Goal: Task Accomplishment & Management: Manage account settings

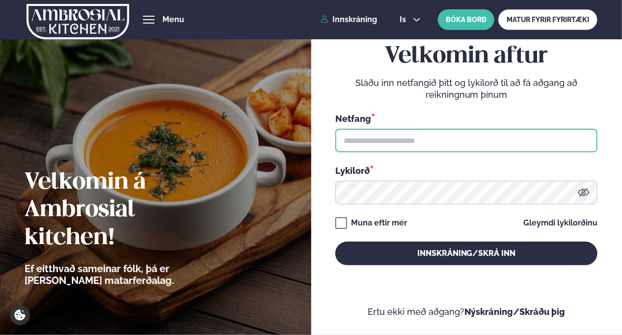
type input "**********"
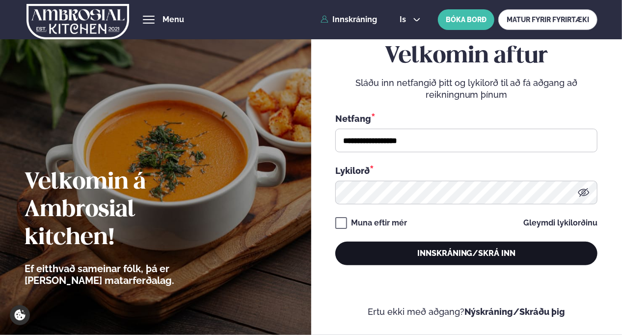
click at [467, 249] on button "Innskráning/Skrá inn" at bounding box center [466, 254] width 262 height 24
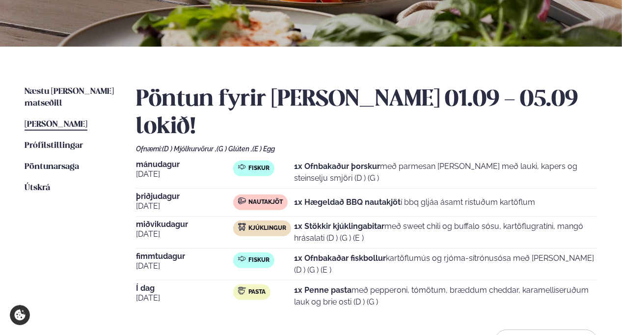
scroll to position [177, 0]
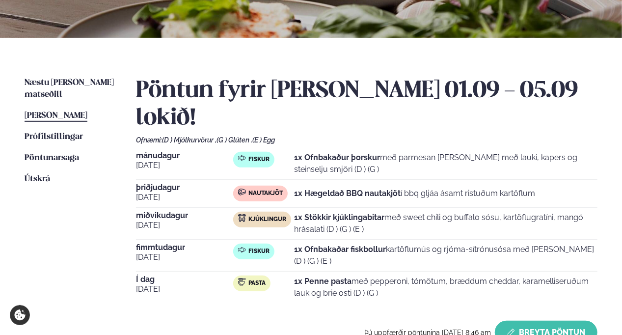
click at [546, 321] on button "Breyta Pöntun" at bounding box center [546, 333] width 103 height 24
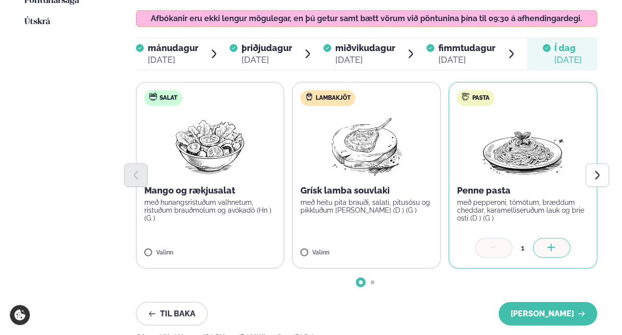
scroll to position [314, 0]
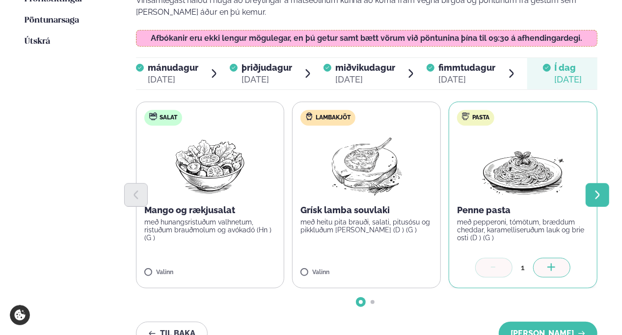
click at [592, 190] on icon "Next slide" at bounding box center [597, 195] width 11 height 11
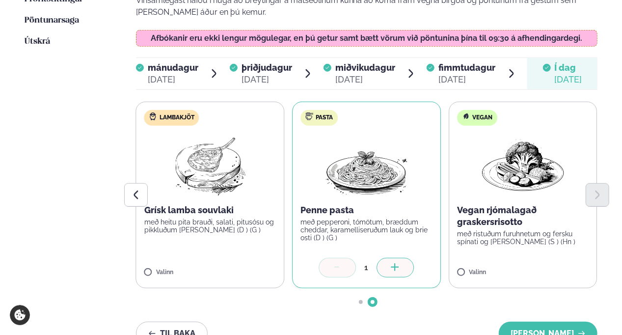
click at [347, 258] on div at bounding box center [337, 268] width 37 height 20
click at [395, 267] on icon at bounding box center [395, 267] width 8 height 1
click at [342, 258] on div at bounding box center [337, 268] width 37 height 20
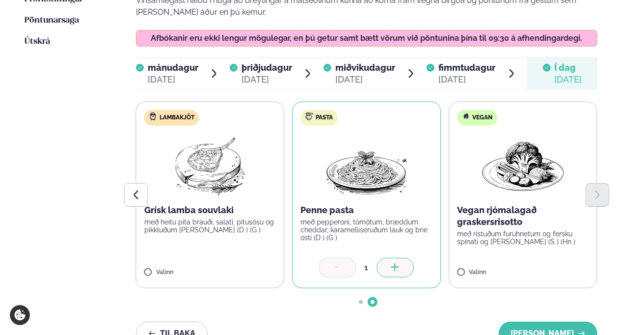
click at [622, 317] on div "Næstu [PERSON_NAME] matseðill Næsta vika [PERSON_NAME] matseðill [PERSON_NAME] …" at bounding box center [311, 148] width 622 height 496
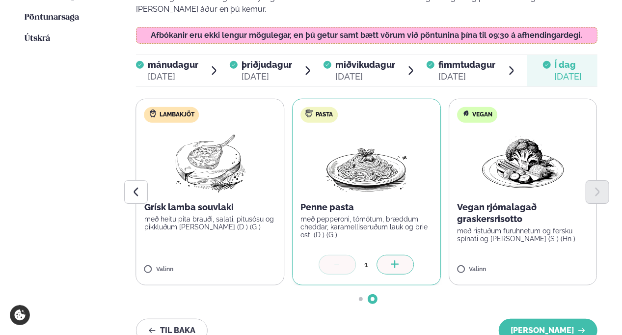
scroll to position [295, 0]
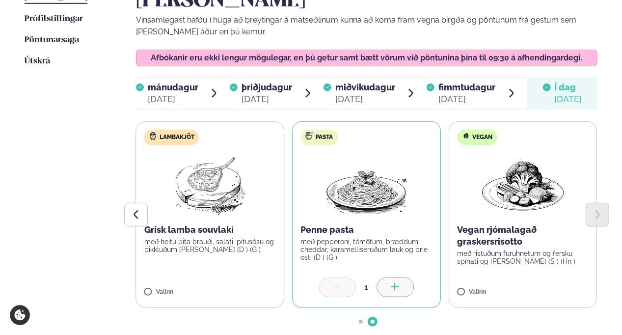
click at [554, 78] on span "Í dag Í d. [DATE]" at bounding box center [562, 93] width 71 height 31
